Goal: Find specific page/section: Find specific page/section

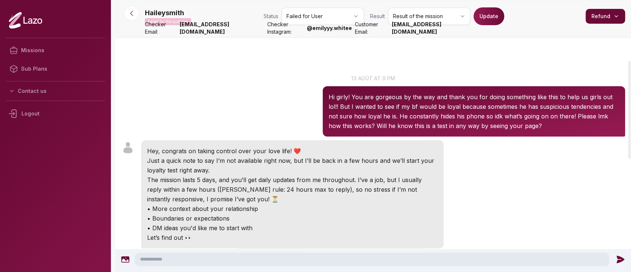
scroll to position [167, 0]
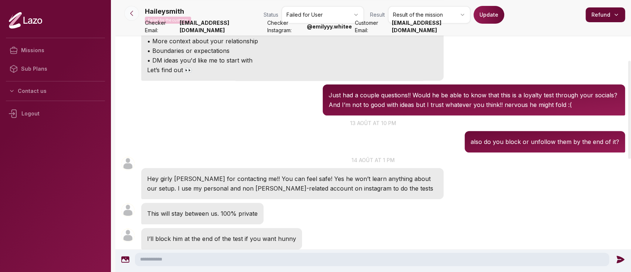
click at [129, 13] on icon at bounding box center [131, 13] width 7 height 7
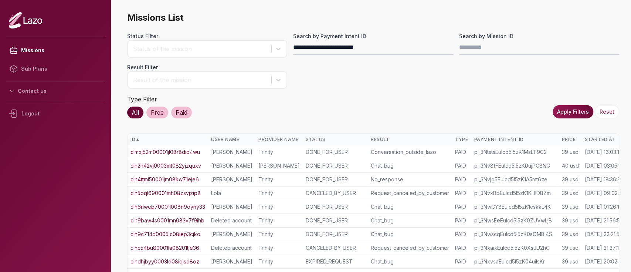
type input "**********"
click at [562, 107] on button "Apply Filters" at bounding box center [573, 111] width 41 height 13
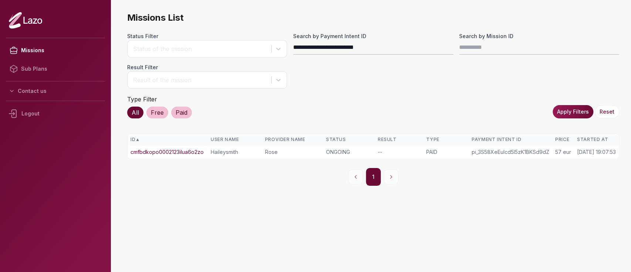
click at [196, 149] on link "cmfbdkopo0002123ilua6o2zo" at bounding box center [166, 151] width 73 height 7
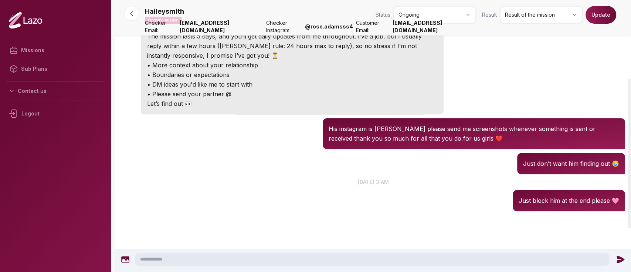
scroll to position [142, 0]
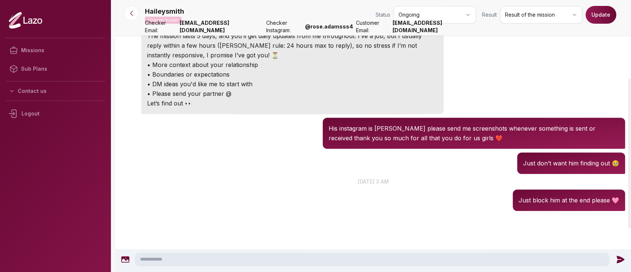
click at [224, 183] on p "[DATE] 3 am" at bounding box center [373, 181] width 516 height 8
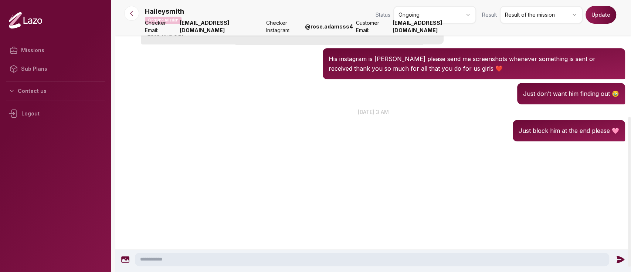
scroll to position [210, 0]
